Goal: Transaction & Acquisition: Download file/media

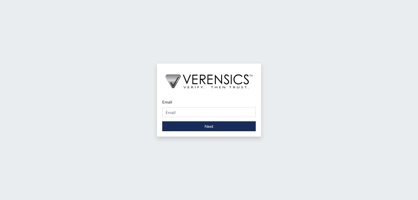
click at [210, 106] on div "Email Please provide your email address." at bounding box center [208, 108] width 93 height 18
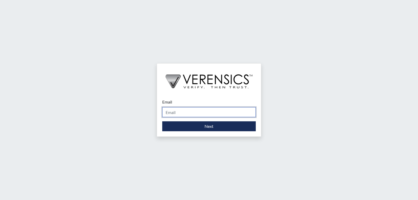
click at [213, 115] on input "Email" at bounding box center [208, 112] width 93 height 10
type input "[EMAIL_ADDRESS][PERSON_NAME][DOMAIN_NAME]"
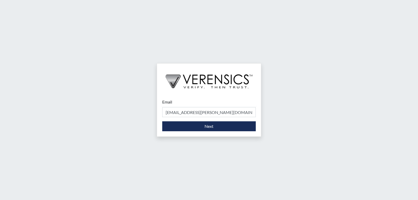
click at [204, 132] on div "Email nielia.phillips@gdc.ga.gov Please provide your email address. Next" at bounding box center [209, 114] width 104 height 43
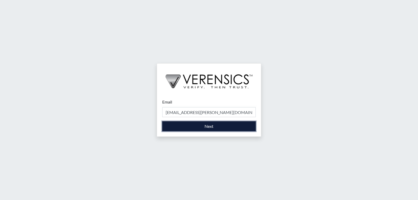
click at [204, 127] on button "Next" at bounding box center [208, 126] width 93 height 10
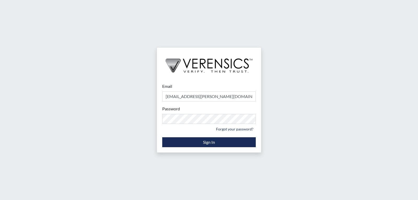
click at [181, 124] on div "Password Please provide your password. Forgot your password?" at bounding box center [208, 118] width 93 height 27
click at [198, 147] on div "Email nielia.phillips@gdc.ga.gov Please provide your email address. Password Pl…" at bounding box center [209, 115] width 104 height 74
click at [198, 143] on button "Sign In" at bounding box center [208, 142] width 93 height 10
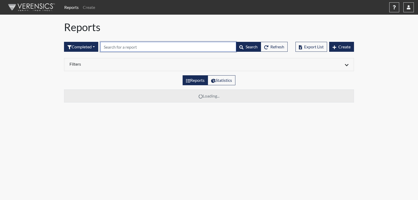
click at [145, 44] on input "text" at bounding box center [168, 47] width 136 height 10
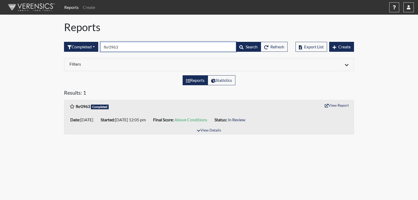
type input "fkr0963"
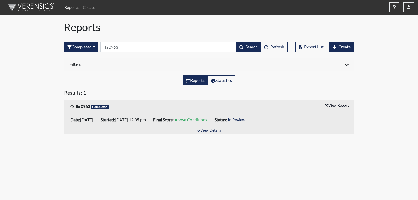
click at [330, 106] on button "View Report" at bounding box center [336, 105] width 29 height 8
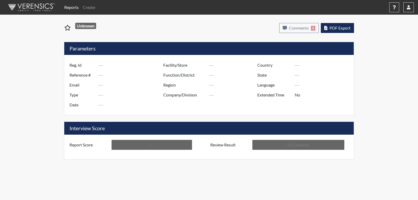
type input "fkr0963"
type input "48268"
type input "---"
type input "Corrections Pre-Employment"
type input "[DATE]"
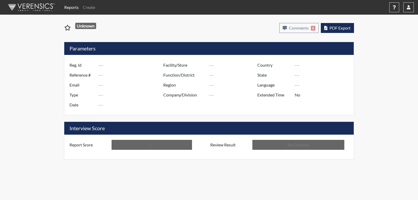
type input "Emanuel PDC"
type input "[GEOGRAPHIC_DATA]"
type input "[US_STATE]"
type input "English"
type input "Above Conditions"
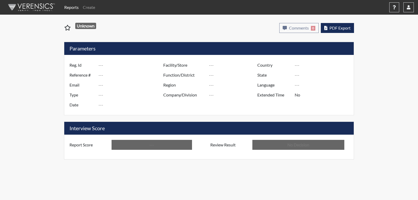
type input "In Review"
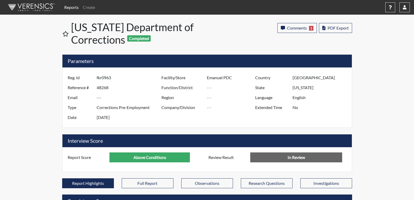
scroll to position [87, 217]
click at [330, 25] on button "PDF Export" at bounding box center [335, 28] width 33 height 10
